Goal: Complete application form

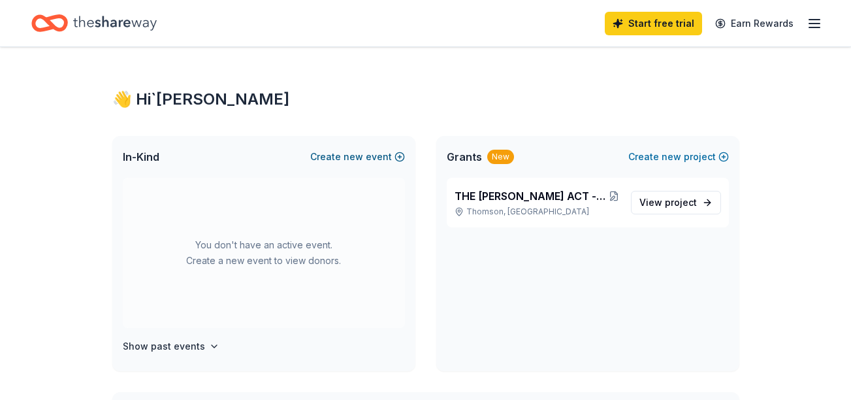
click at [370, 158] on button "Create new event" at bounding box center [357, 157] width 95 height 16
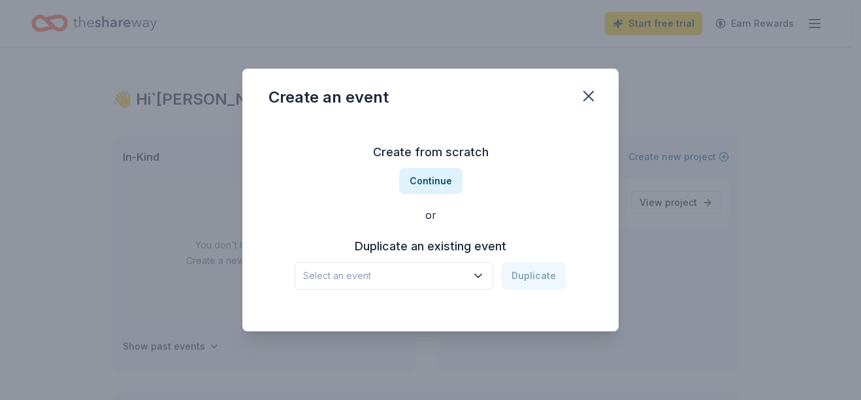
click at [477, 278] on icon "button" at bounding box center [477, 275] width 13 height 13
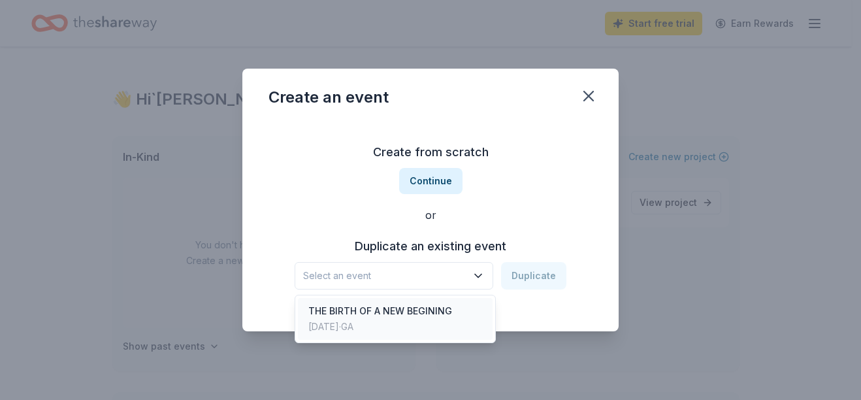
click at [404, 317] on div "THE BIRTH OF A NEW BEGINING" at bounding box center [380, 311] width 144 height 16
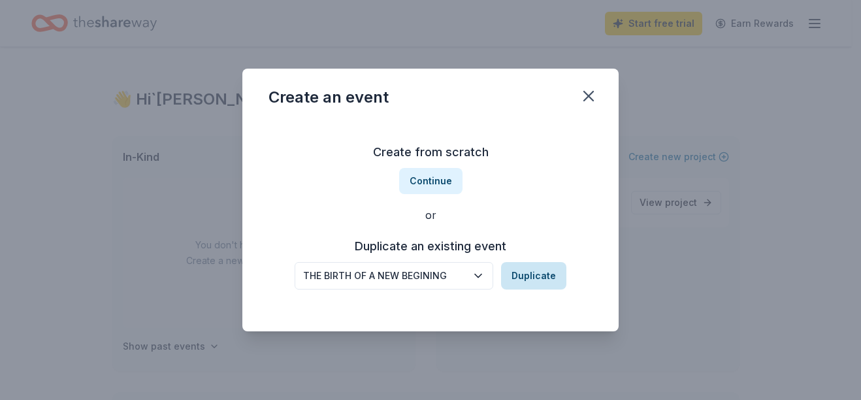
click at [537, 272] on button "Duplicate" at bounding box center [533, 275] width 65 height 27
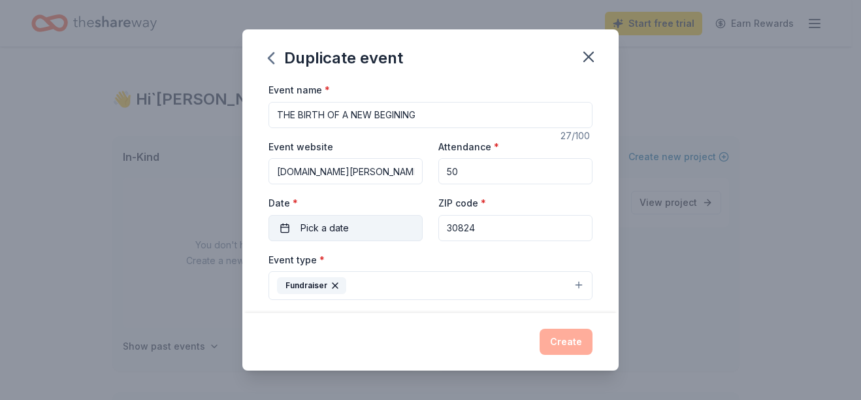
click at [352, 222] on button "Pick a date" at bounding box center [345, 228] width 154 height 26
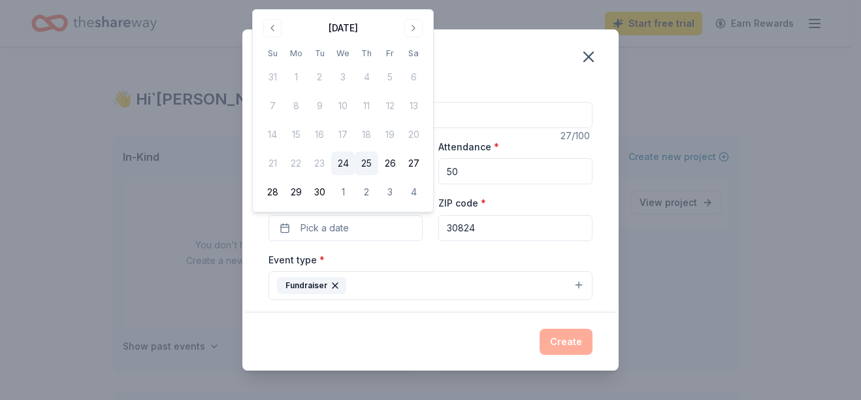
click at [361, 162] on button "25" at bounding box center [367, 163] width 24 height 24
click at [469, 328] on div "Create" at bounding box center [430, 341] width 376 height 57
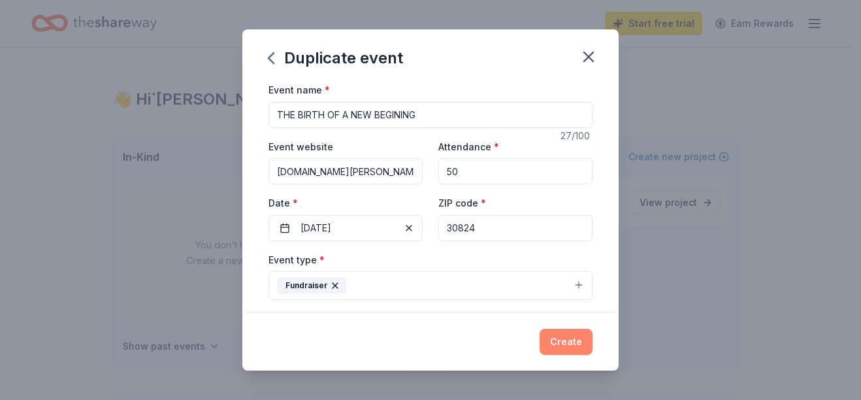
click at [577, 345] on button "Create" at bounding box center [565, 341] width 53 height 26
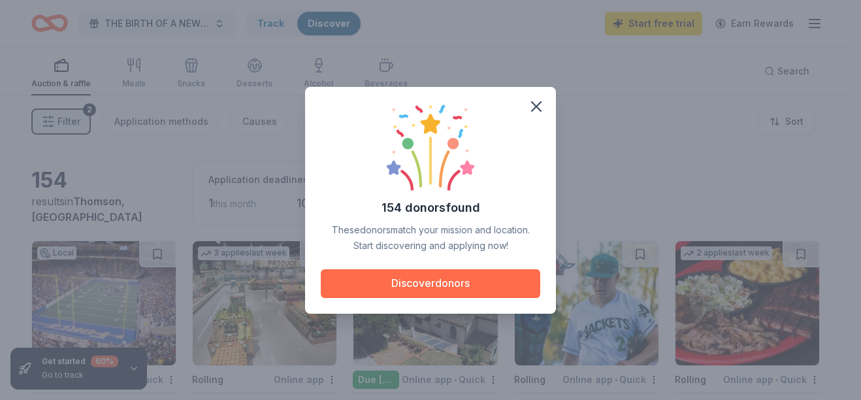
click at [447, 280] on button "Discover donors" at bounding box center [430, 283] width 219 height 29
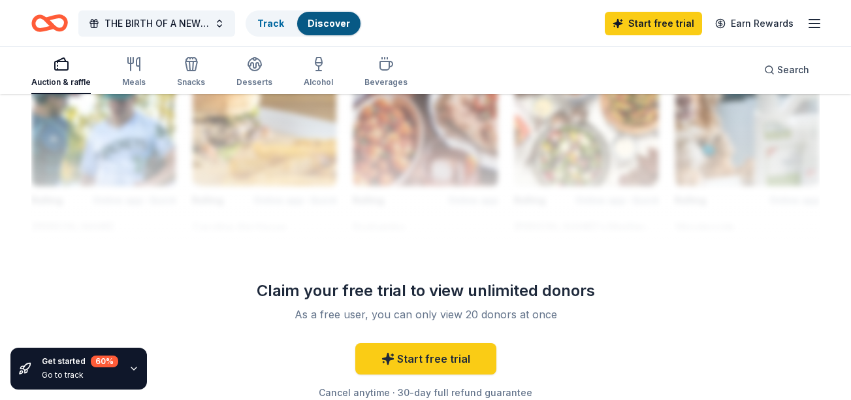
scroll to position [1225, 0]
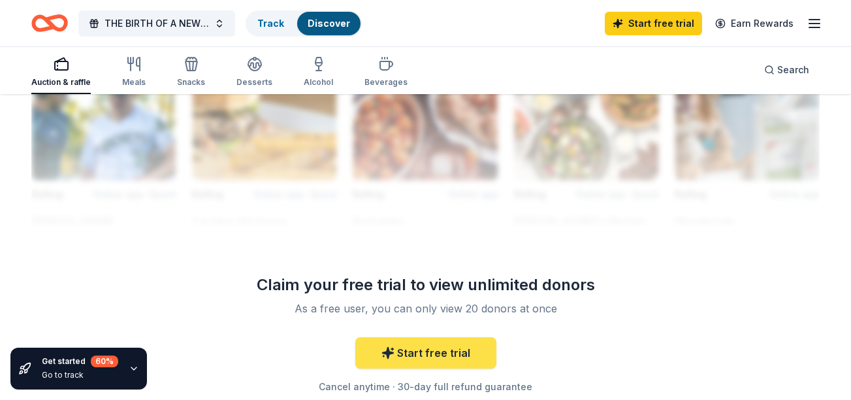
click at [398, 352] on link "Start free trial" at bounding box center [425, 352] width 141 height 31
click at [451, 345] on link "Start free trial" at bounding box center [425, 352] width 141 height 31
click at [129, 366] on icon "button" at bounding box center [134, 368] width 10 height 10
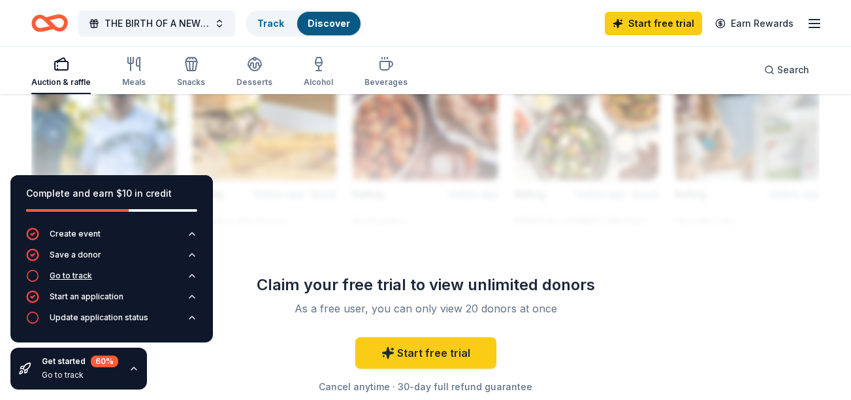
click at [76, 272] on div "Go to track" at bounding box center [71, 275] width 42 height 10
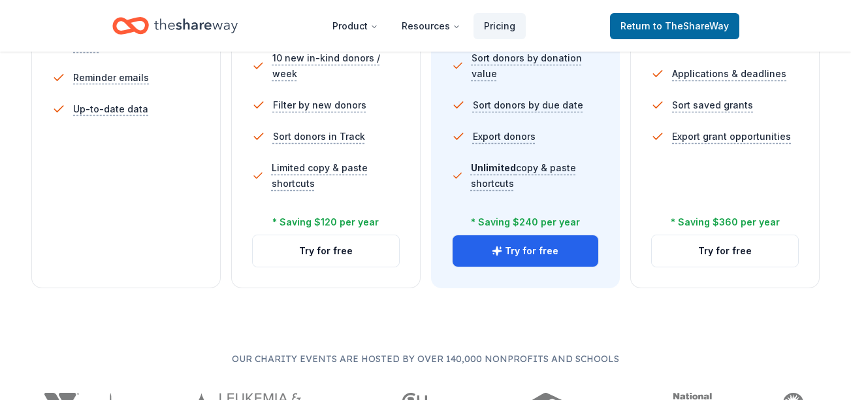
scroll to position [530, 0]
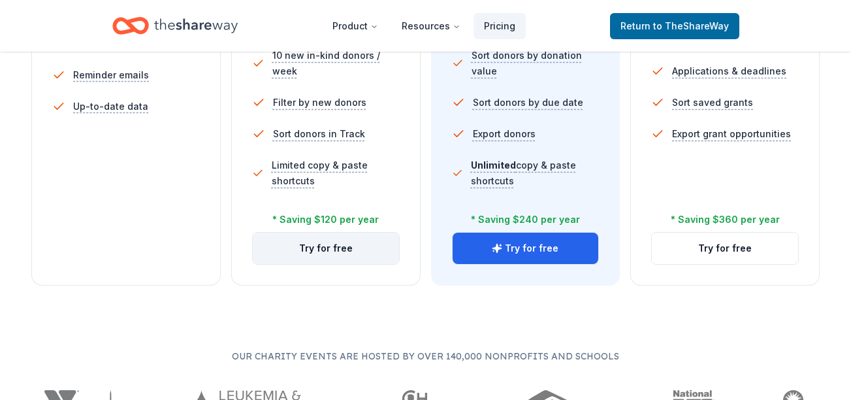
click at [334, 252] on button "Try for free" at bounding box center [326, 247] width 146 height 31
click at [324, 246] on button "Try for free" at bounding box center [326, 247] width 146 height 31
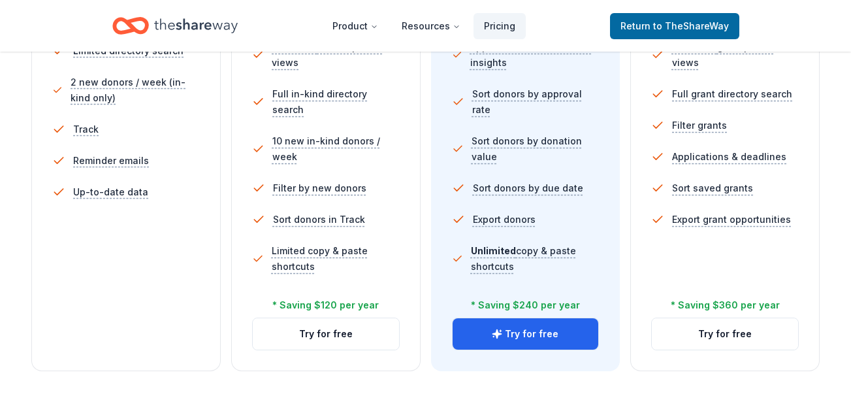
scroll to position [445, 0]
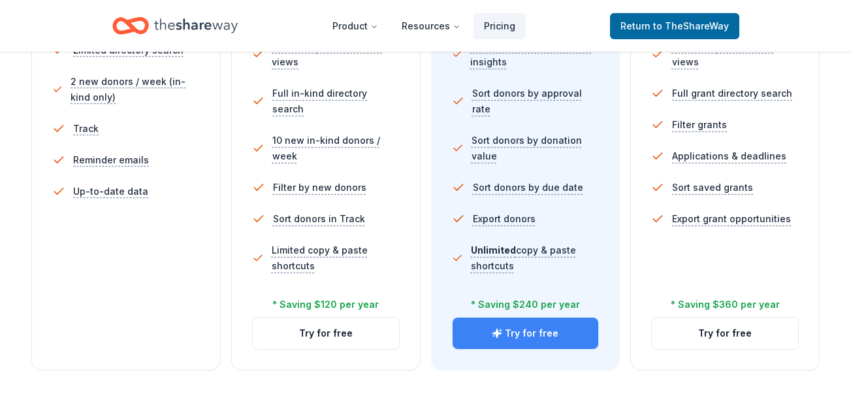
click at [516, 336] on button "Try for free" at bounding box center [526, 332] width 146 height 31
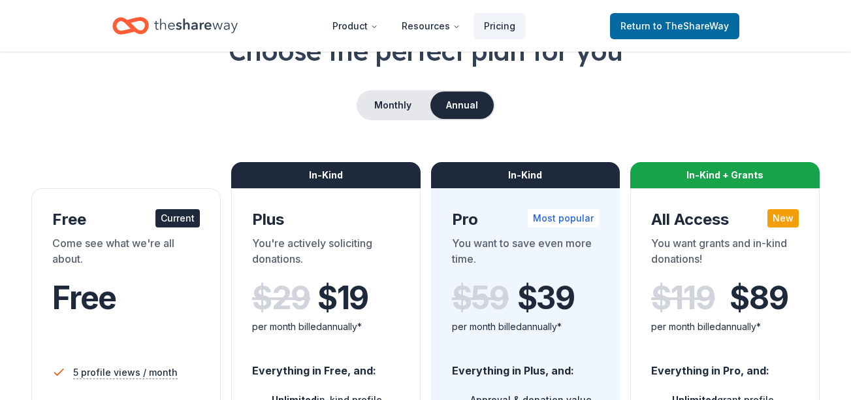
scroll to position [91, 0]
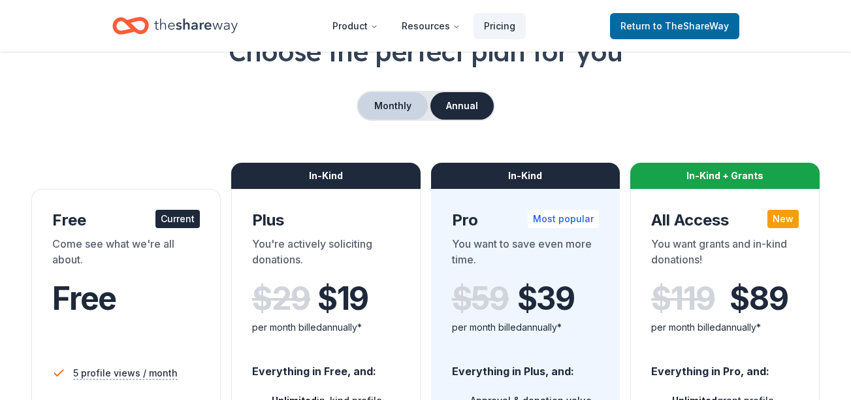
click at [385, 106] on button "Monthly" at bounding box center [393, 105] width 70 height 27
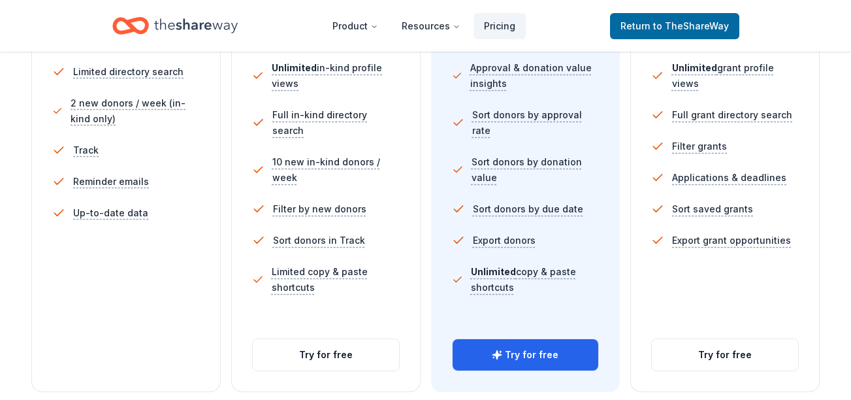
scroll to position [426, 0]
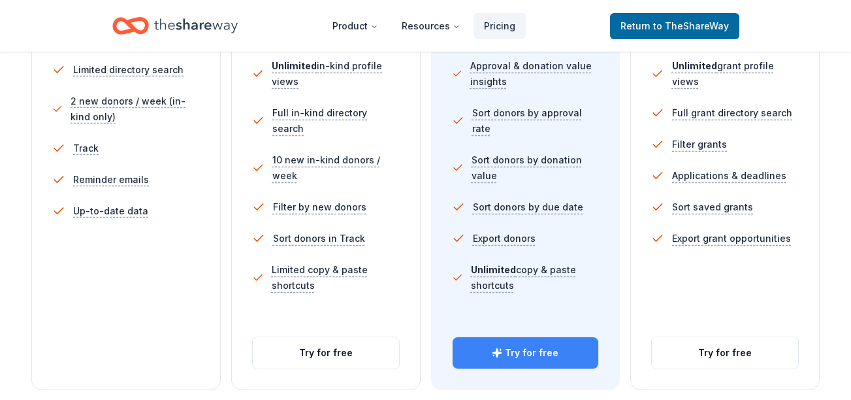
click at [548, 346] on button "Try for free" at bounding box center [526, 352] width 146 height 31
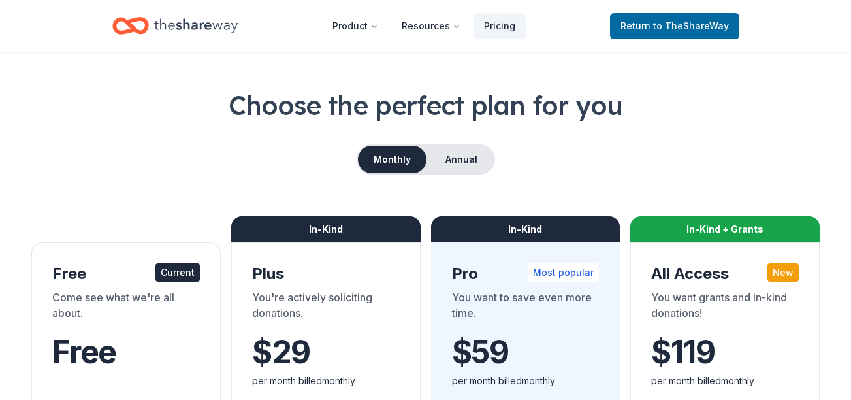
scroll to position [37, 0]
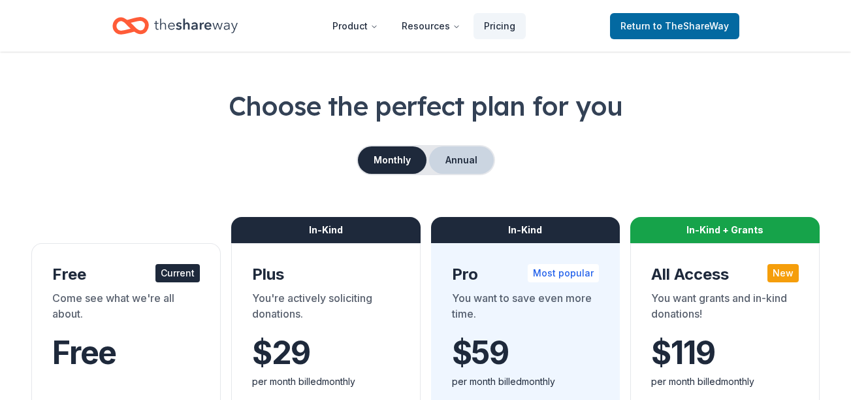
click at [470, 169] on button "Annual" at bounding box center [461, 159] width 65 height 27
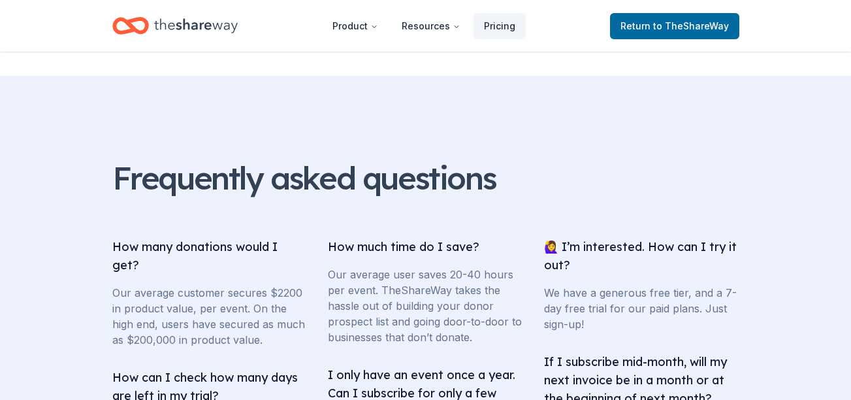
scroll to position [1974, 0]
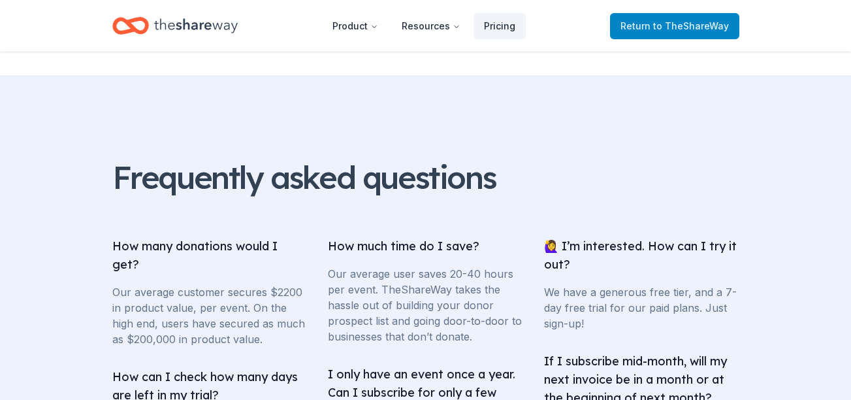
click at [650, 16] on link "Return to TheShareWay" at bounding box center [674, 26] width 129 height 26
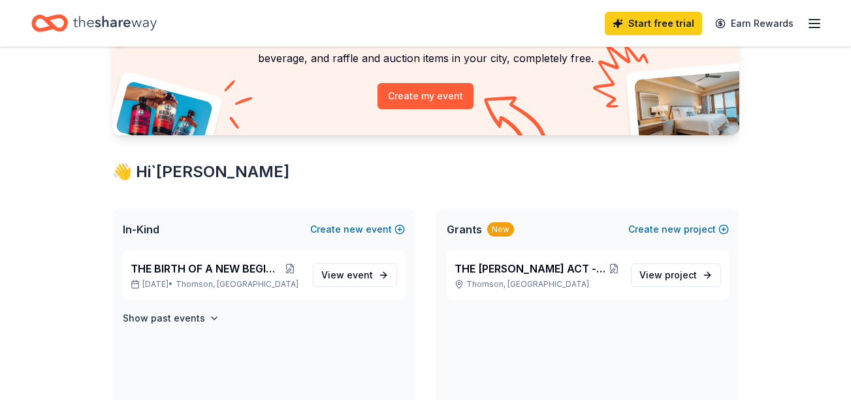
scroll to position [129, 0]
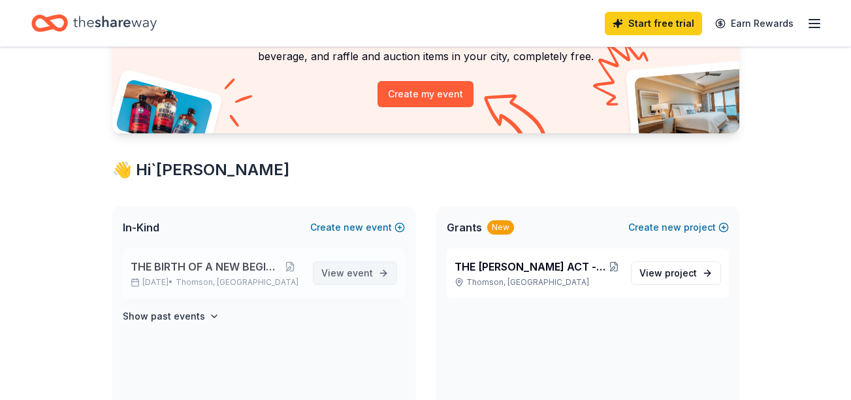
click at [383, 276] on link "View event" at bounding box center [355, 273] width 84 height 24
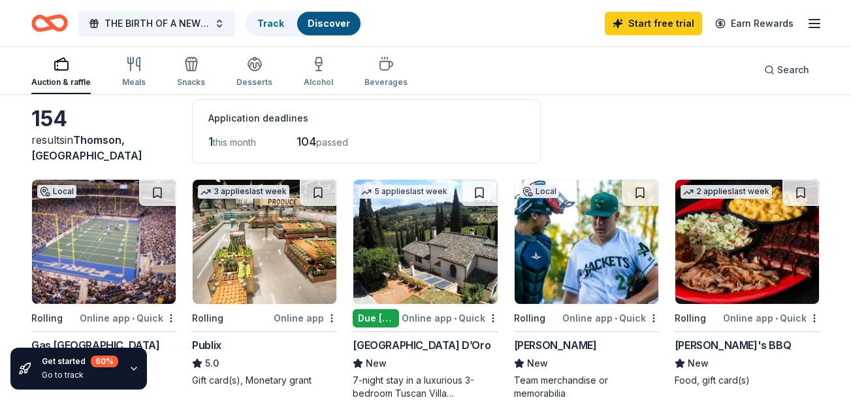
scroll to position [61, 0]
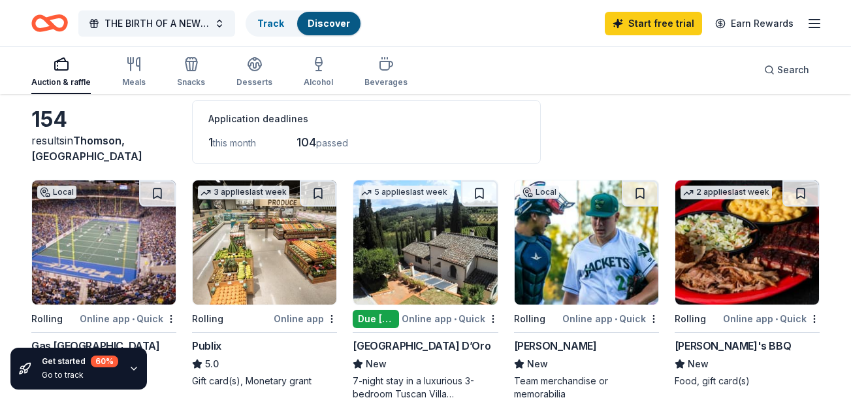
click at [370, 317] on div "Due [DATE]" at bounding box center [376, 319] width 46 height 18
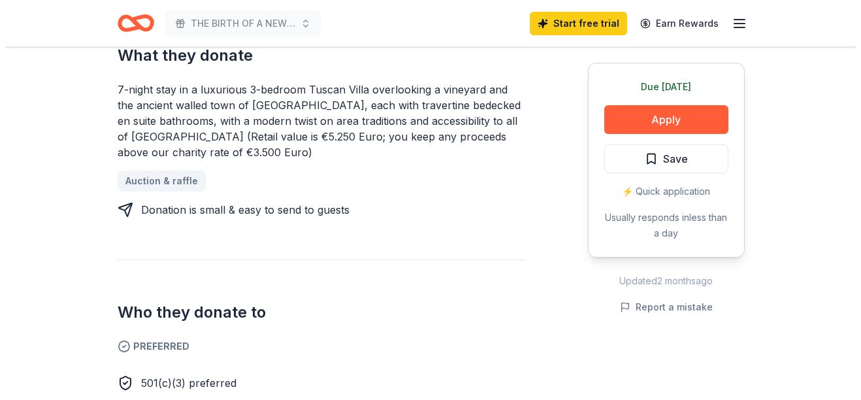
scroll to position [557, 0]
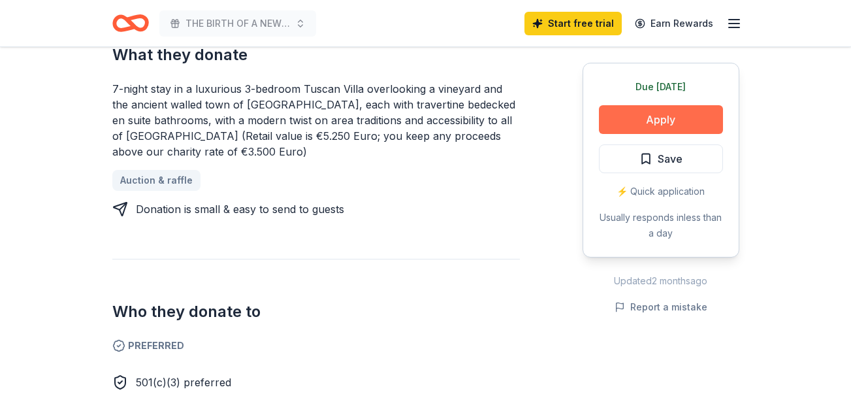
click at [646, 115] on button "Apply" at bounding box center [661, 119] width 124 height 29
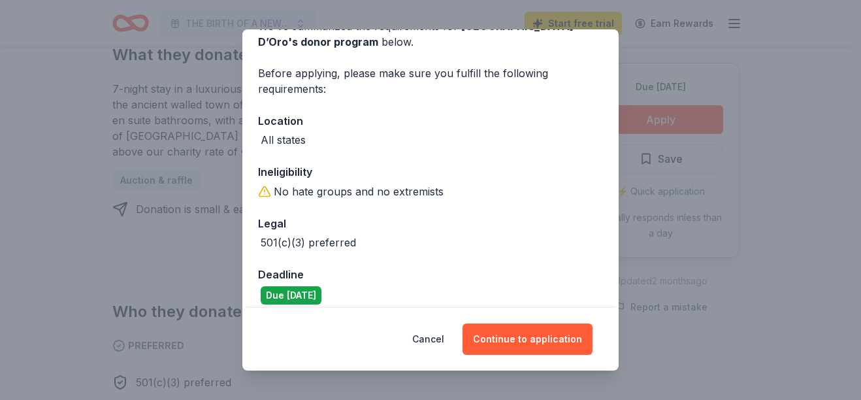
scroll to position [87, 0]
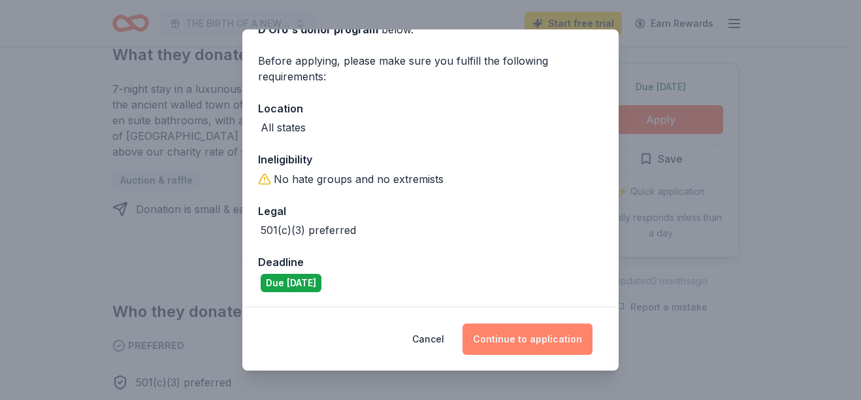
click at [502, 327] on button "Continue to application" at bounding box center [527, 338] width 130 height 31
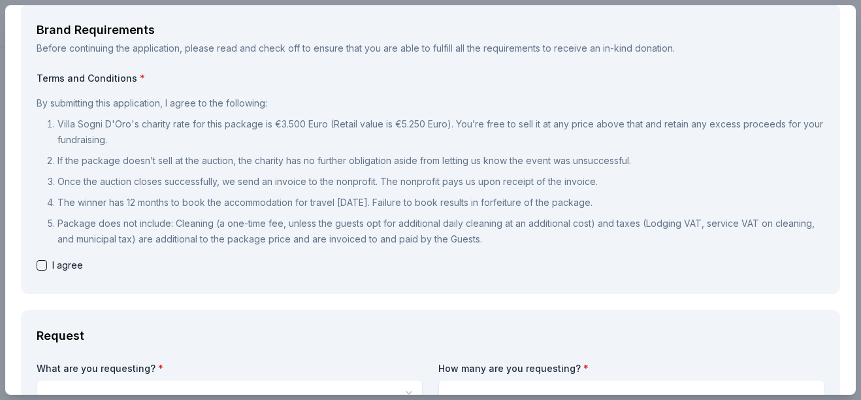
scroll to position [69, 0]
click at [43, 264] on button "button" at bounding box center [42, 266] width 10 height 10
checkbox input "true"
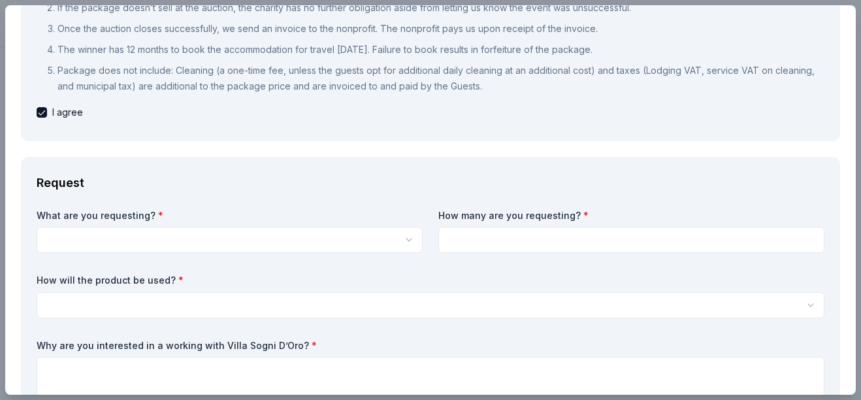
scroll to position [0, 0]
click at [65, 244] on html "THE BIRTH OF A NEW BEGINING Start free trial Earn Rewards Due today Share Villa…" at bounding box center [430, 200] width 861 height 400
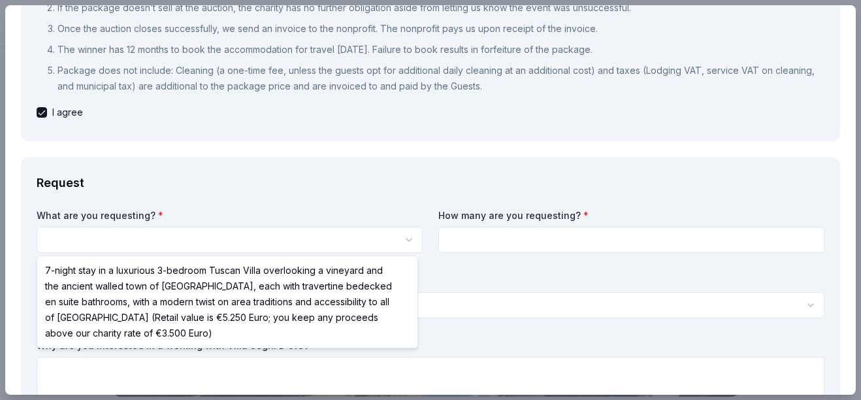
select select "7-night stay in a luxurious 3-bedroom Tuscan Villa overlooking a vineyard and t…"
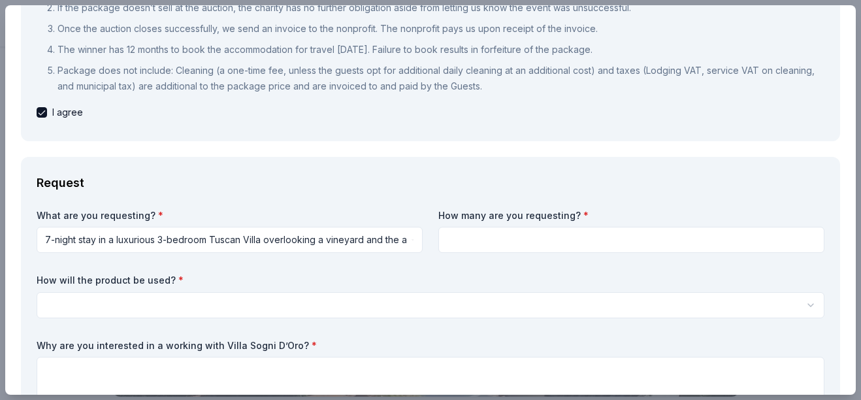
click at [451, 239] on input at bounding box center [631, 240] width 386 height 26
type input "2"
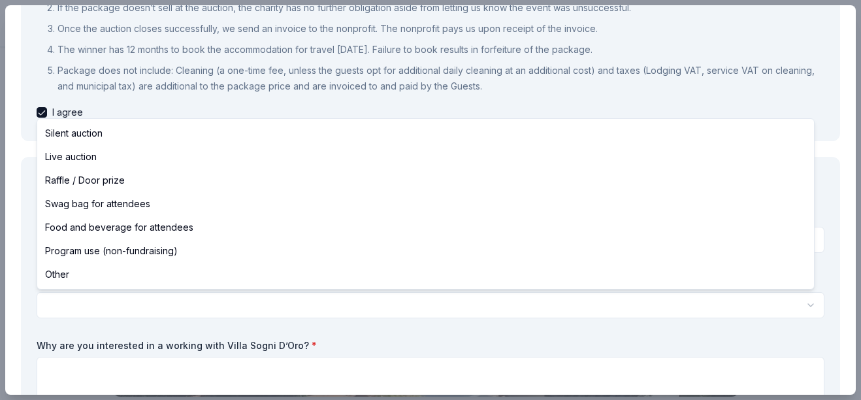
click at [235, 306] on html "THE BIRTH OF A NEW BEGINING Save Apply Due today Share Villa Sogni D’Oro New 5 …" at bounding box center [430, 200] width 861 height 400
select select "silentAuction"
click at [197, 291] on html "THE BIRTH OF A NEW BEGINING Save Apply Due today Share Villa Sogni D’Oro New 5 …" at bounding box center [430, 200] width 861 height 400
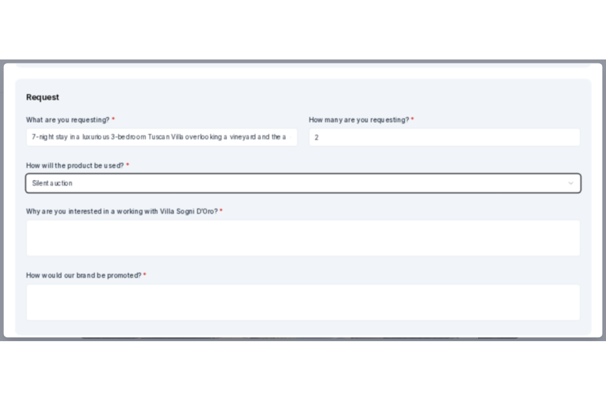
scroll to position [353, 0]
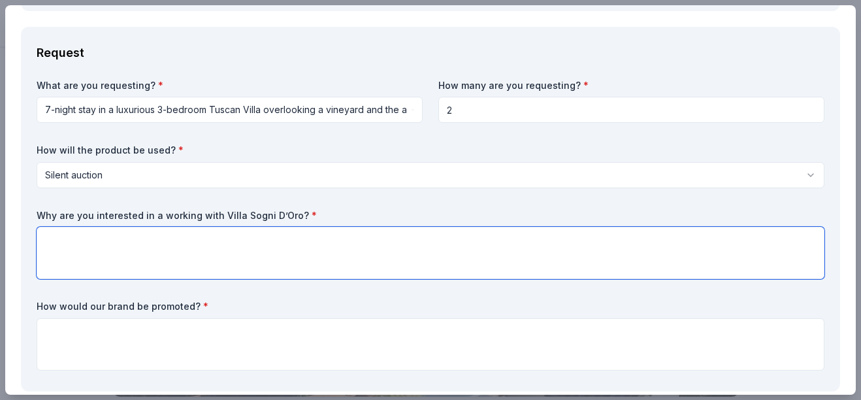
click at [86, 238] on textarea at bounding box center [431, 253] width 788 height 52
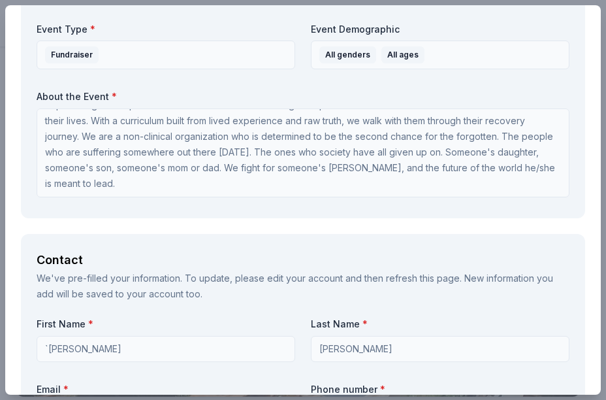
scroll to position [1100, 0]
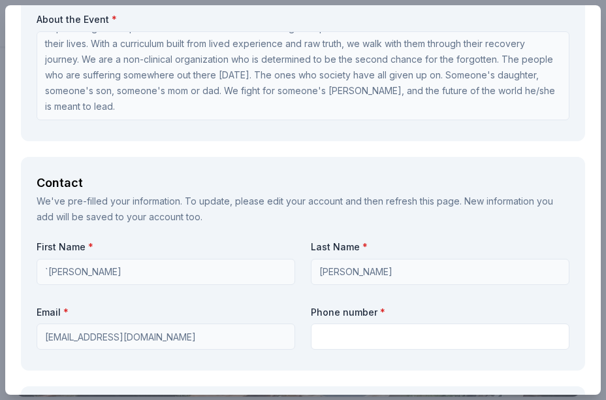
click at [219, 153] on div "Brand Requirements Before continuing the application, please read and check off…" at bounding box center [303, 74] width 596 height 2343
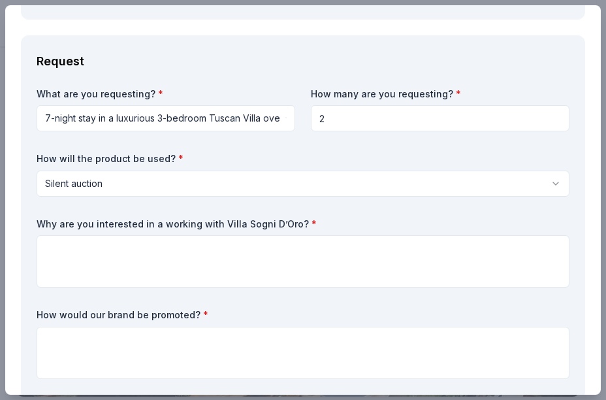
scroll to position [421, 0]
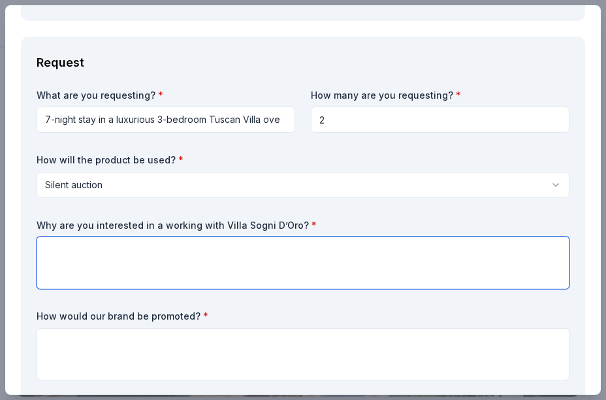
click at [136, 268] on textarea at bounding box center [303, 262] width 533 height 52
click at [151, 244] on textarea at bounding box center [303, 262] width 533 height 52
paste textarea "Saving Somebody’s Chelsi is a trauma-informed nonprofit rooted in the belief th…"
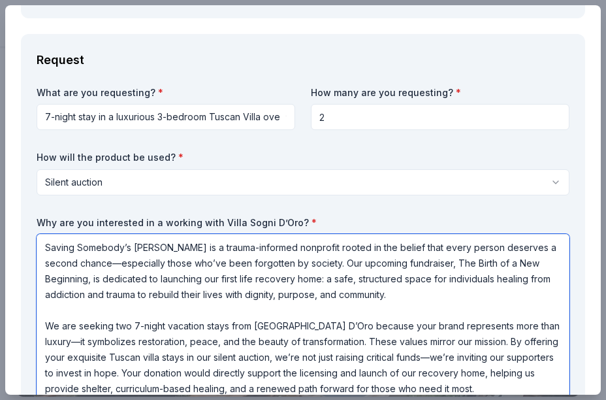
scroll to position [1, 0]
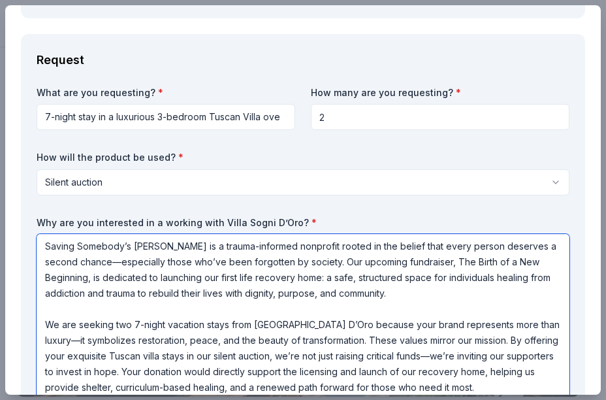
click at [54, 340] on textarea "Saving Somebody’s Chelsi is a trauma-informed nonprofit rooted in the belief th…" at bounding box center [303, 317] width 533 height 167
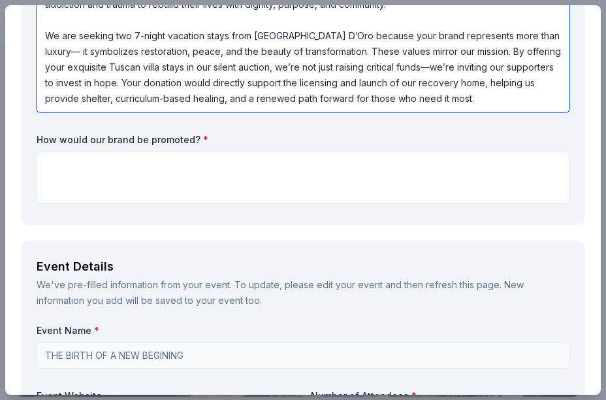
scroll to position [713, 0]
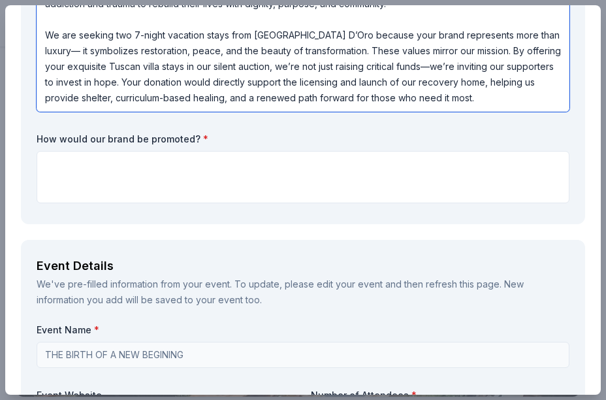
type textarea "Saving Somebody’s Chelsi is a trauma-informed nonprofit rooted in the belief th…"
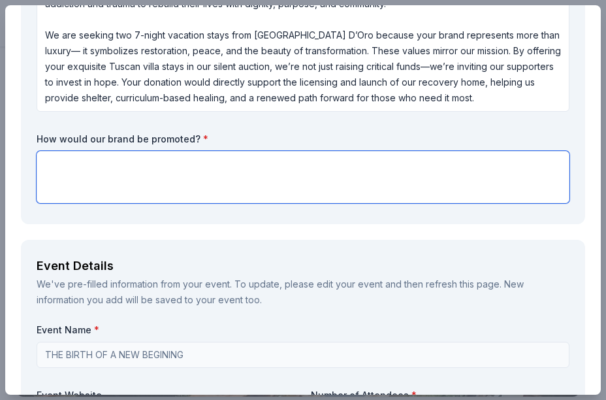
click at [94, 164] on textarea at bounding box center [303, 177] width 533 height 52
click at [277, 168] on textarea at bounding box center [303, 177] width 533 height 52
paste textarea "Villa Sogni D’Oro will be prominently featured in all event materials, includin…"
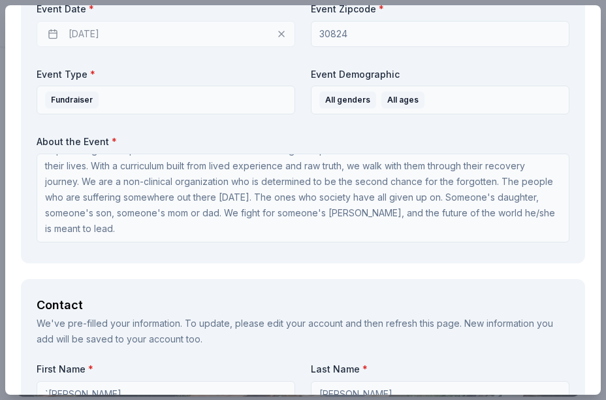
scroll to position [1311, 0]
type textarea "Villa Sogni D’Oro will be prominently featured in all event materials, includin…"
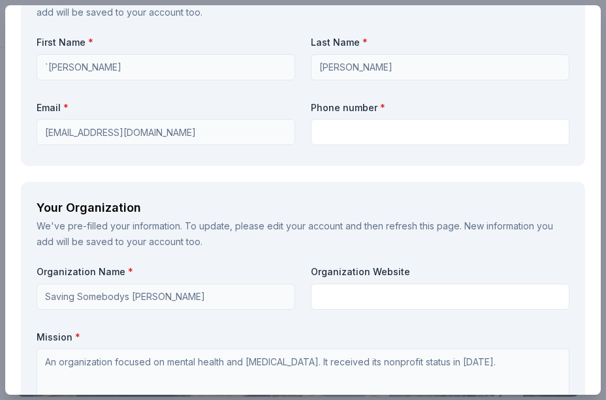
scroll to position [1677, 0]
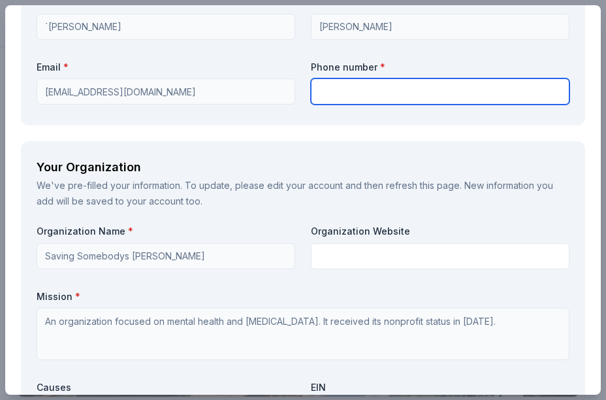
click at [318, 92] on input "text" at bounding box center [440, 91] width 259 height 26
type input "7069628689"
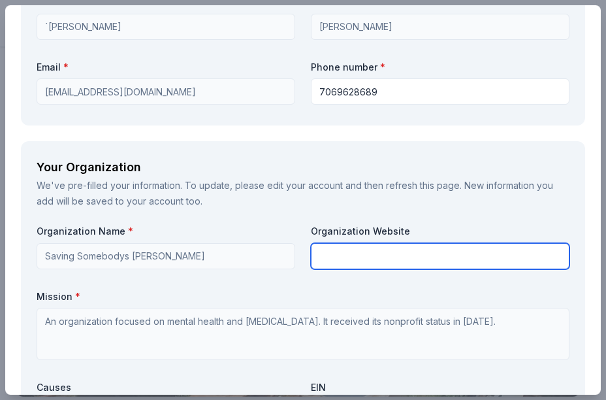
click at [332, 257] on input "text" at bounding box center [440, 256] width 259 height 26
type input "W"
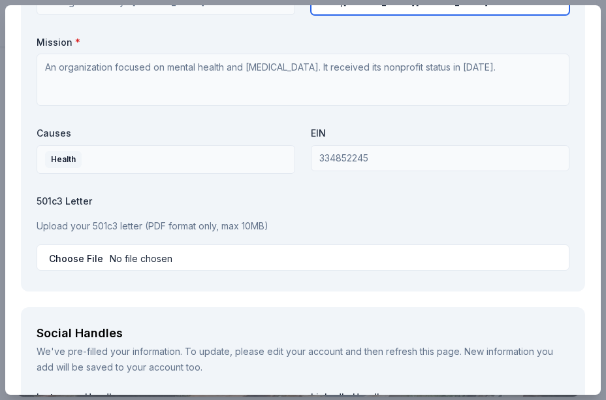
scroll to position [1960, 0]
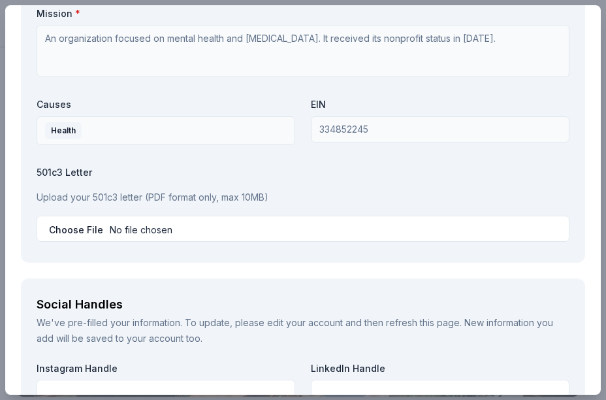
type input "www,saving-somebodys-chelsi.org"
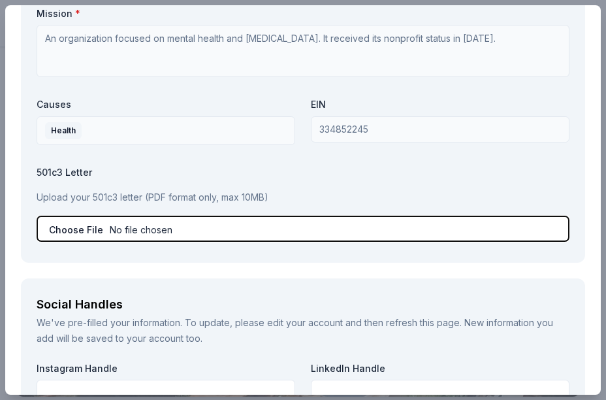
click at [89, 233] on input "file" at bounding box center [303, 228] width 533 height 26
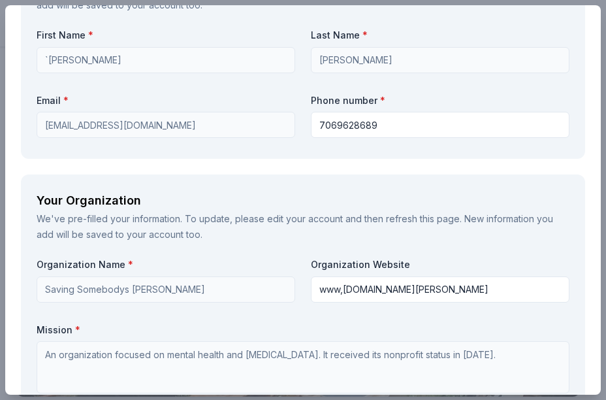
scroll to position [1643, 0]
